Goal: Task Accomplishment & Management: Manage account settings

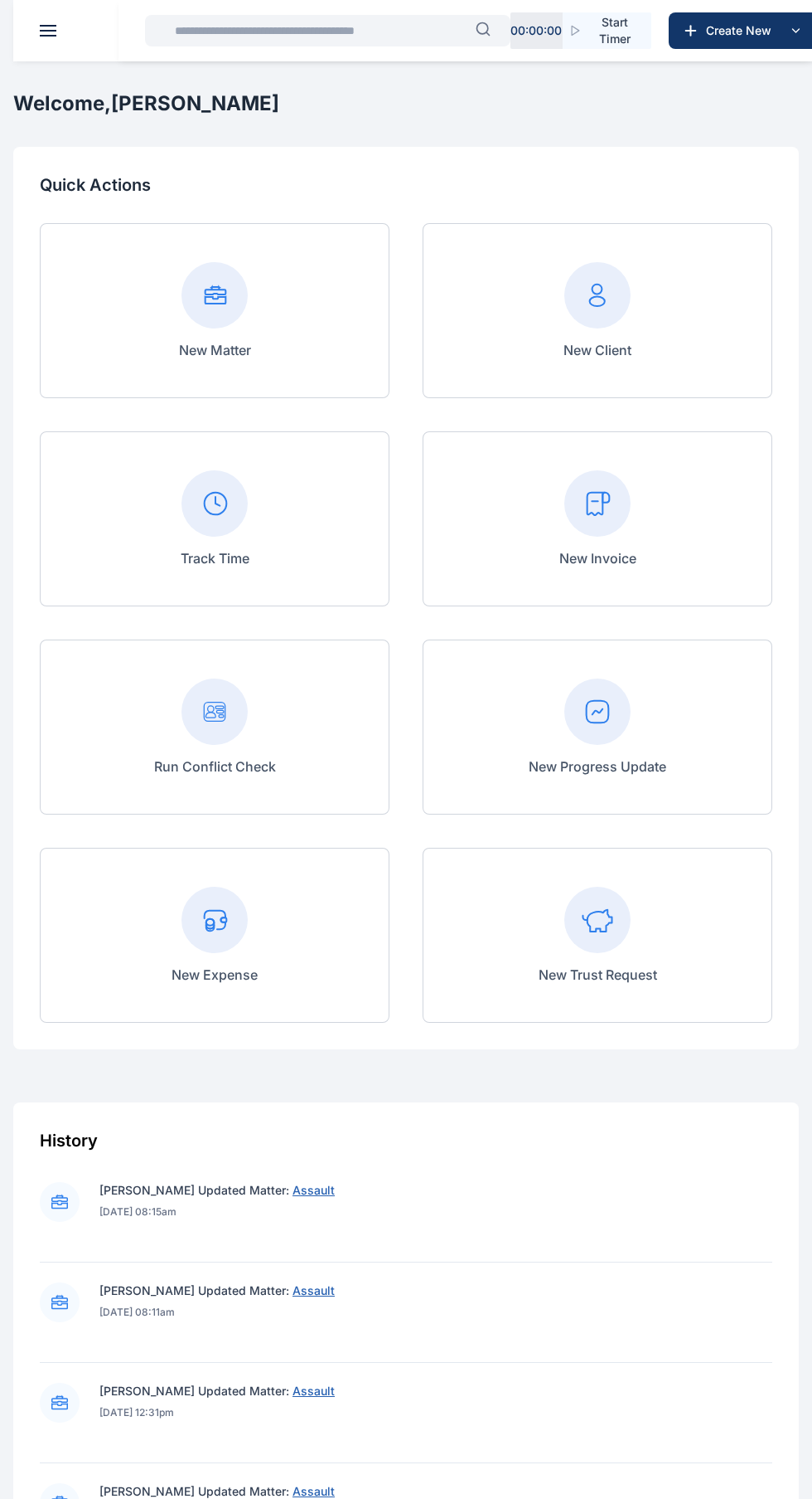
click at [48, 26] on span at bounding box center [48, 26] width 16 height 2
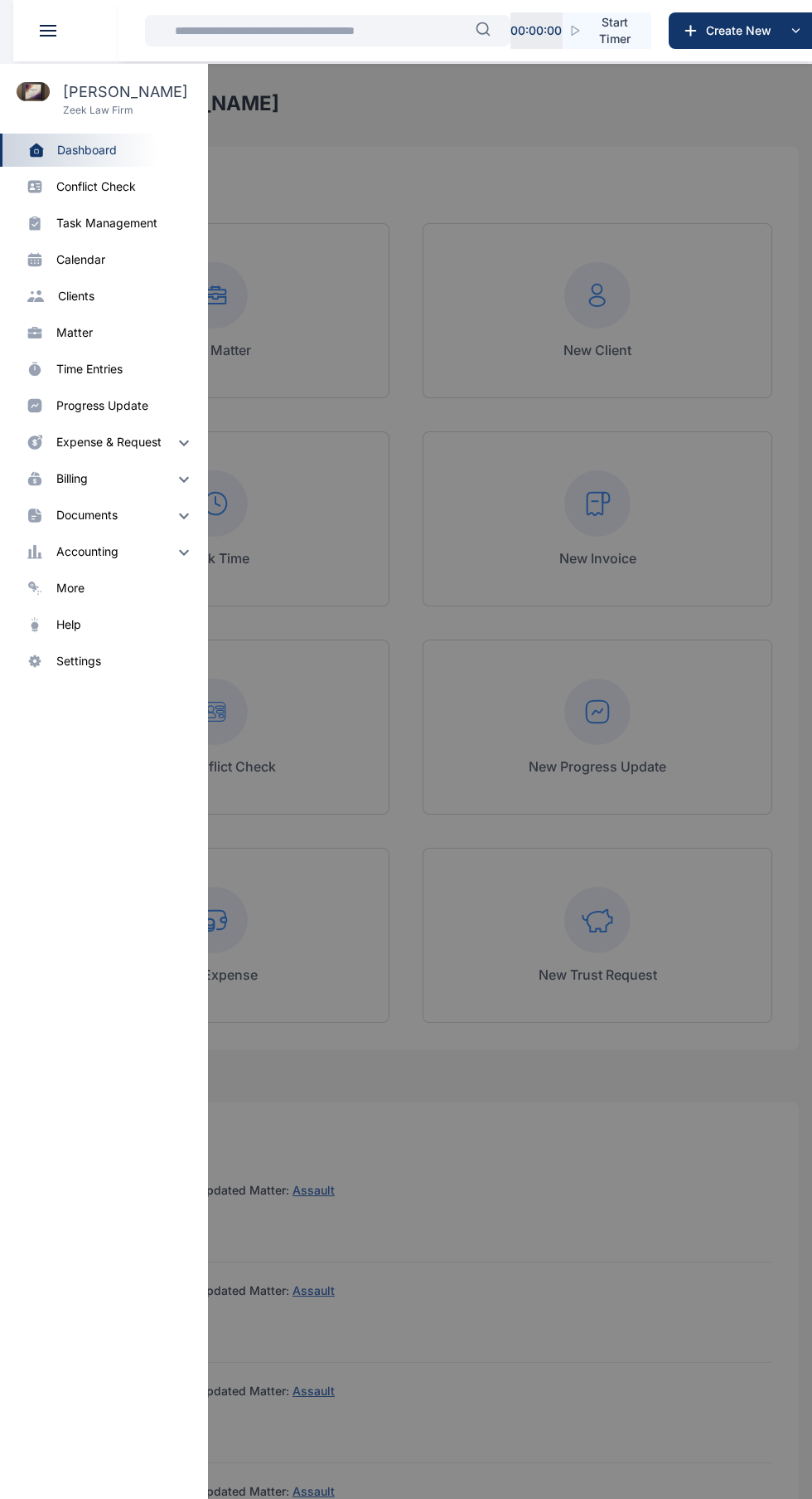
click at [125, 668] on div "settings" at bounding box center [125, 660] width 137 height 16
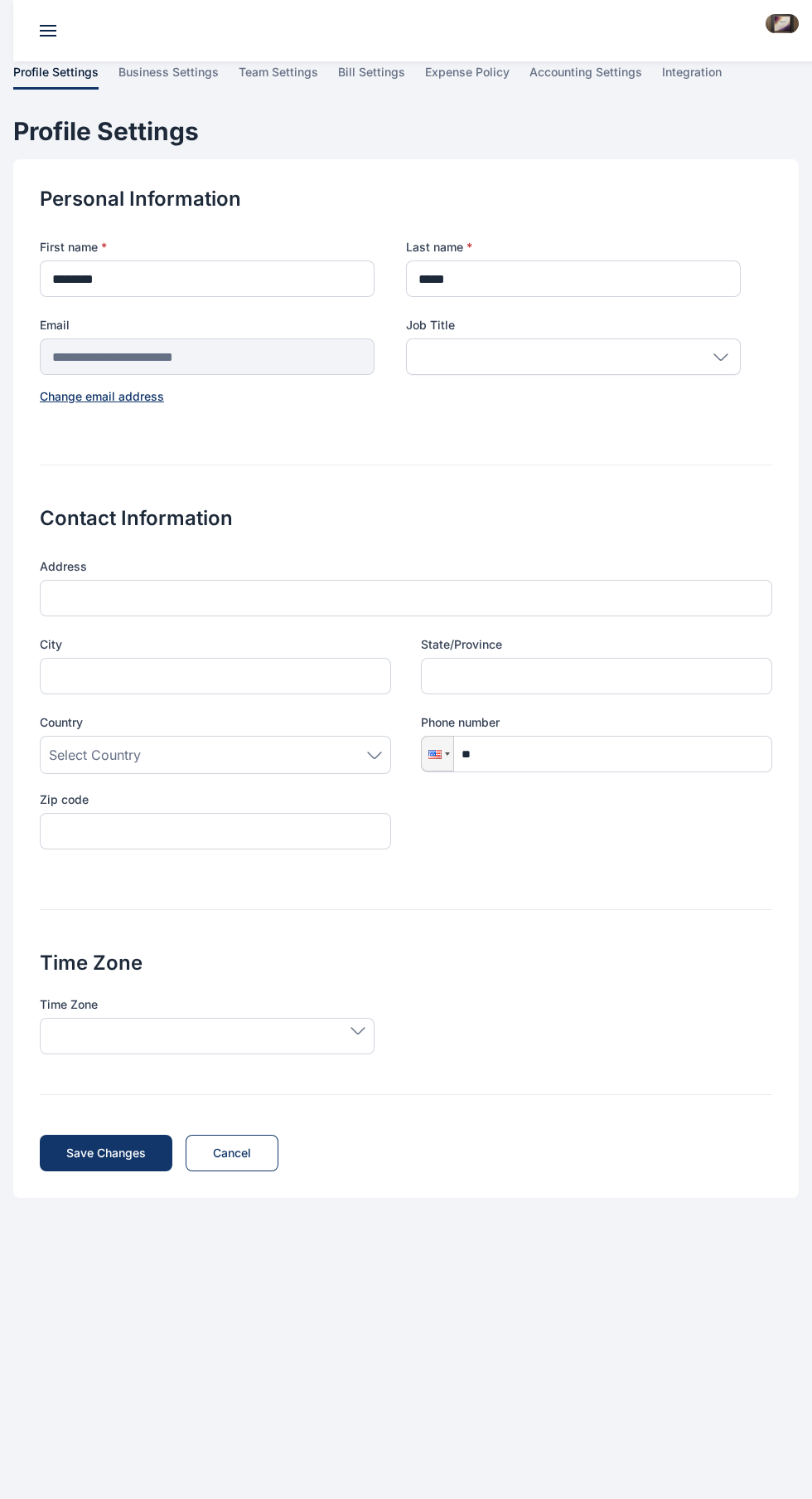
click at [51, 26] on span at bounding box center [48, 26] width 16 height 2
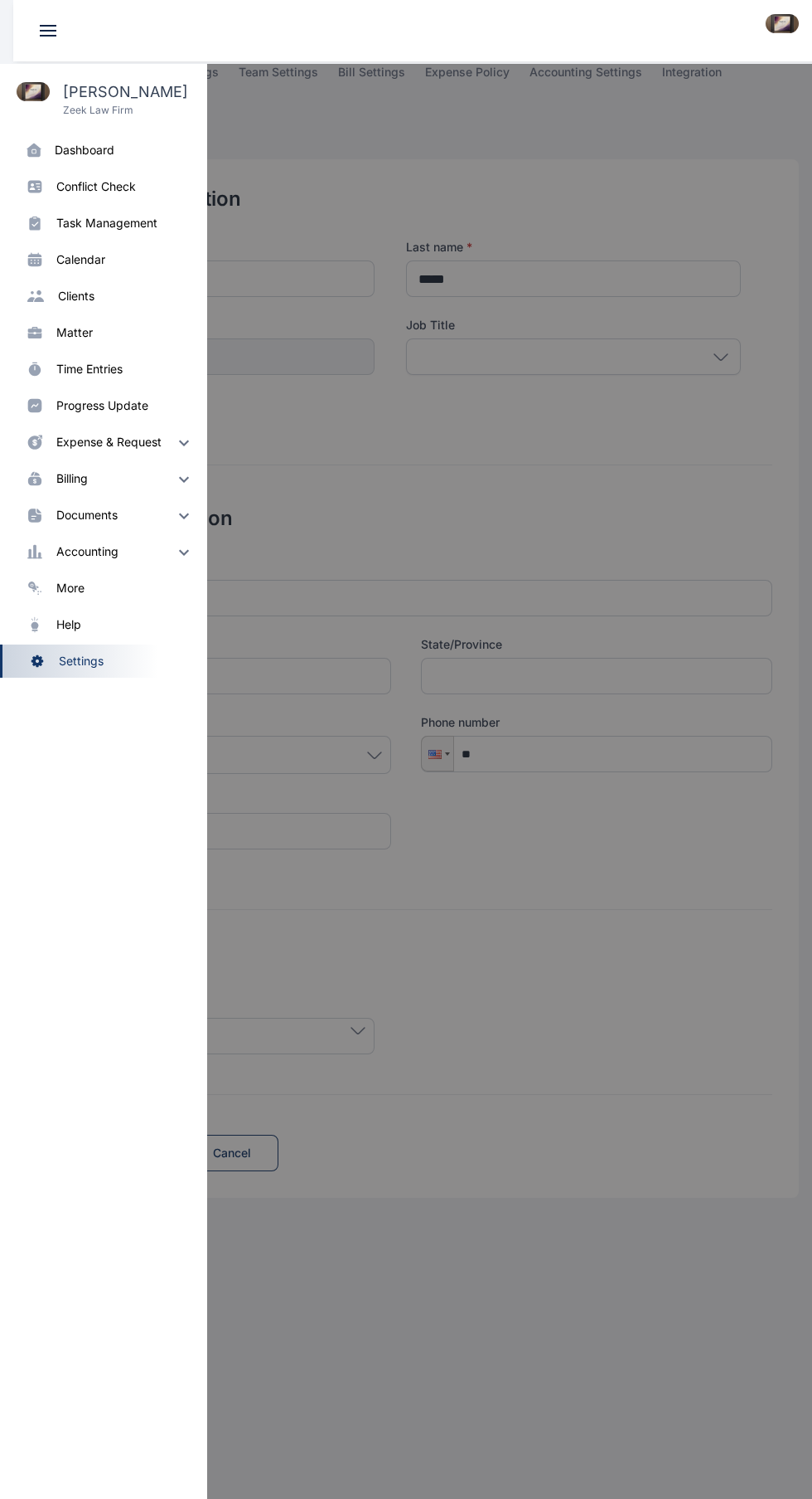
click at [112, 589] on div "more" at bounding box center [125, 587] width 137 height 16
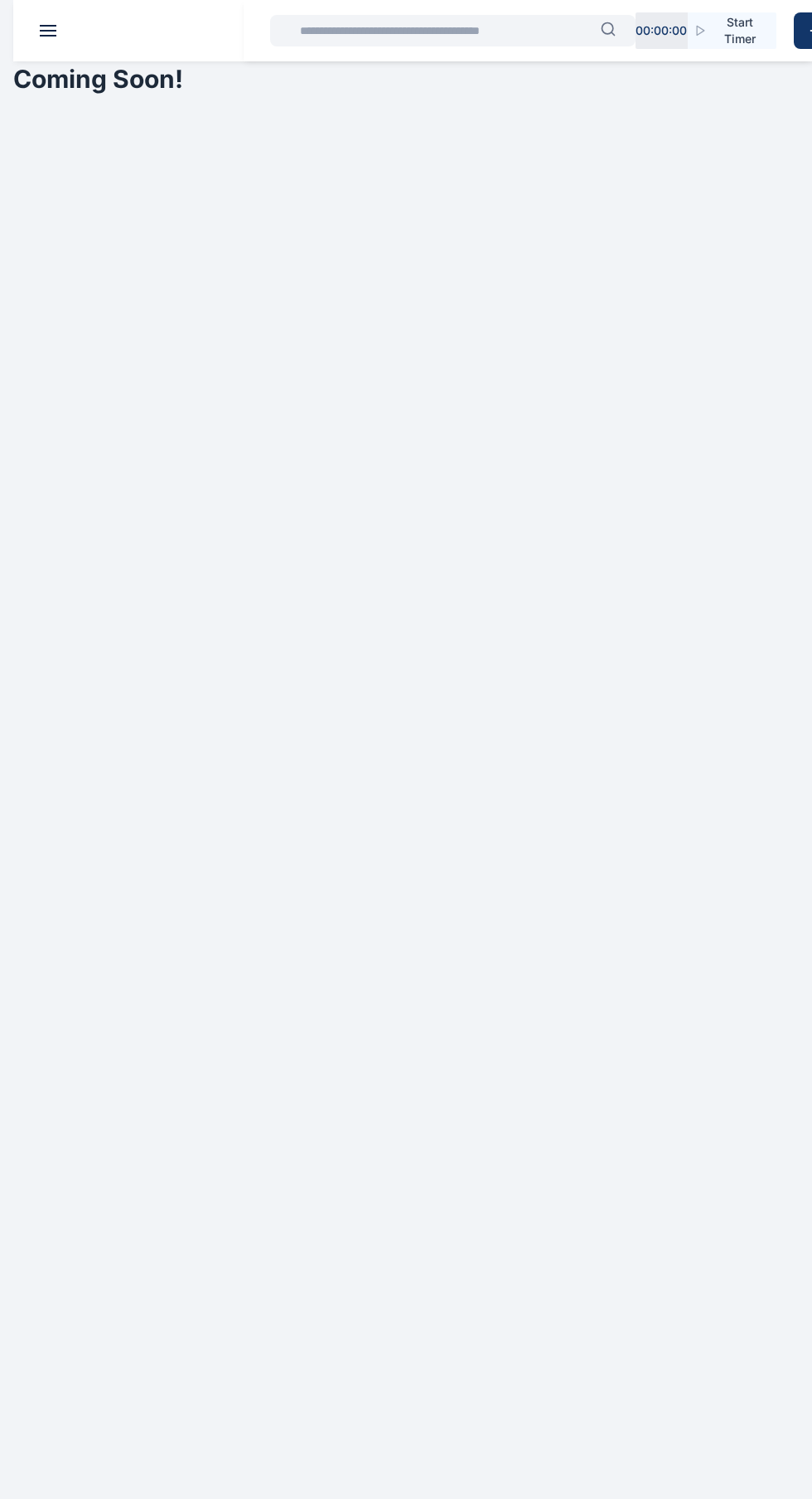
click at [87, 14] on header at bounding box center [419, 31] width 812 height 61
click at [55, 26] on span at bounding box center [48, 26] width 16 height 2
